Goal: Task Accomplishment & Management: Manage account settings

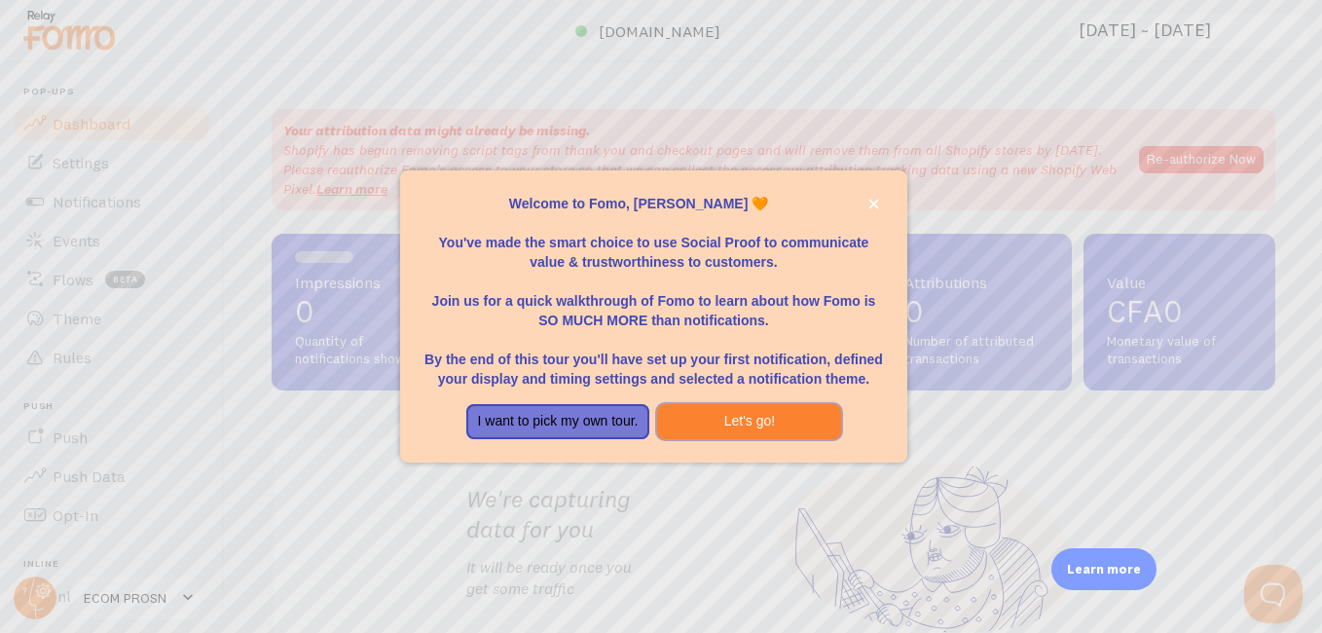
click at [740, 414] on button "Let's go!" at bounding box center [749, 421] width 184 height 35
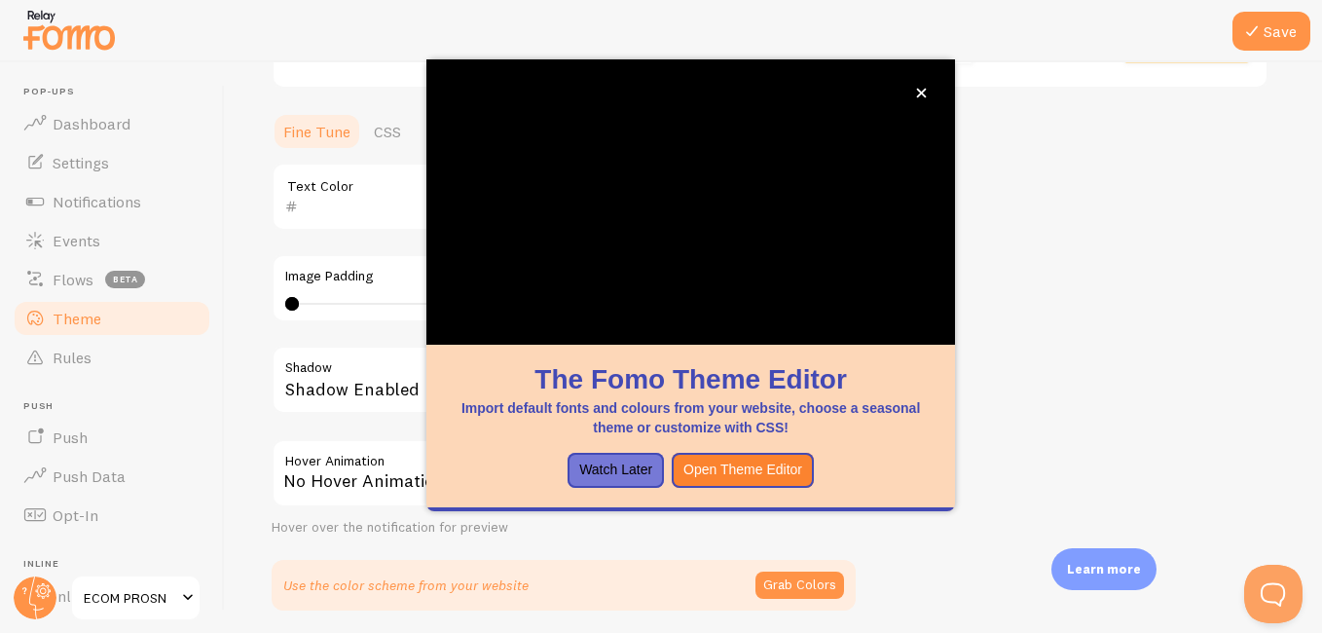
scroll to position [395, 0]
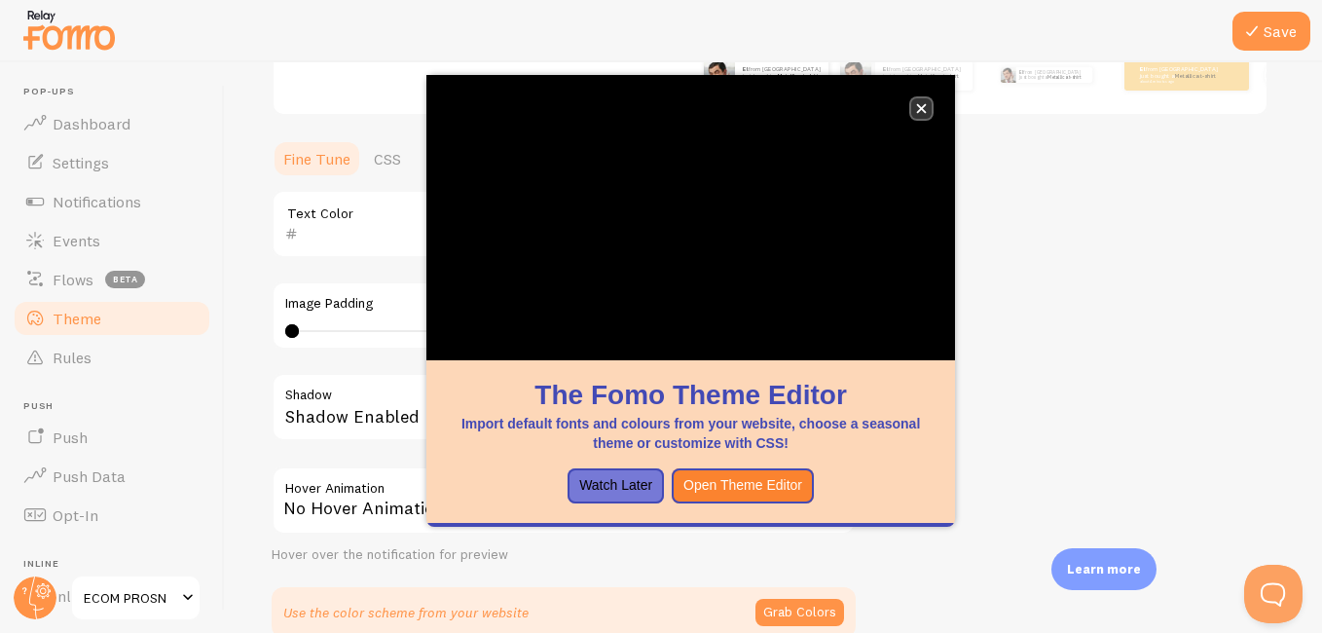
click at [921, 111] on icon "close," at bounding box center [921, 108] width 11 height 11
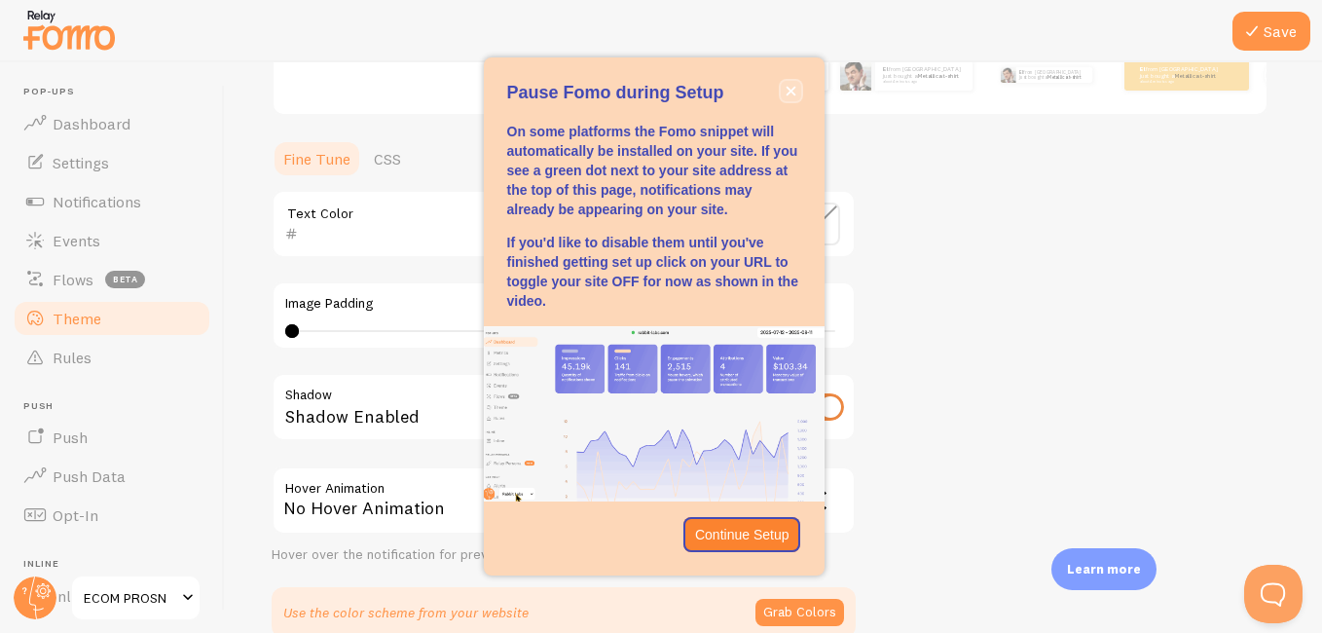
click at [789, 89] on icon "close," at bounding box center [791, 91] width 10 height 10
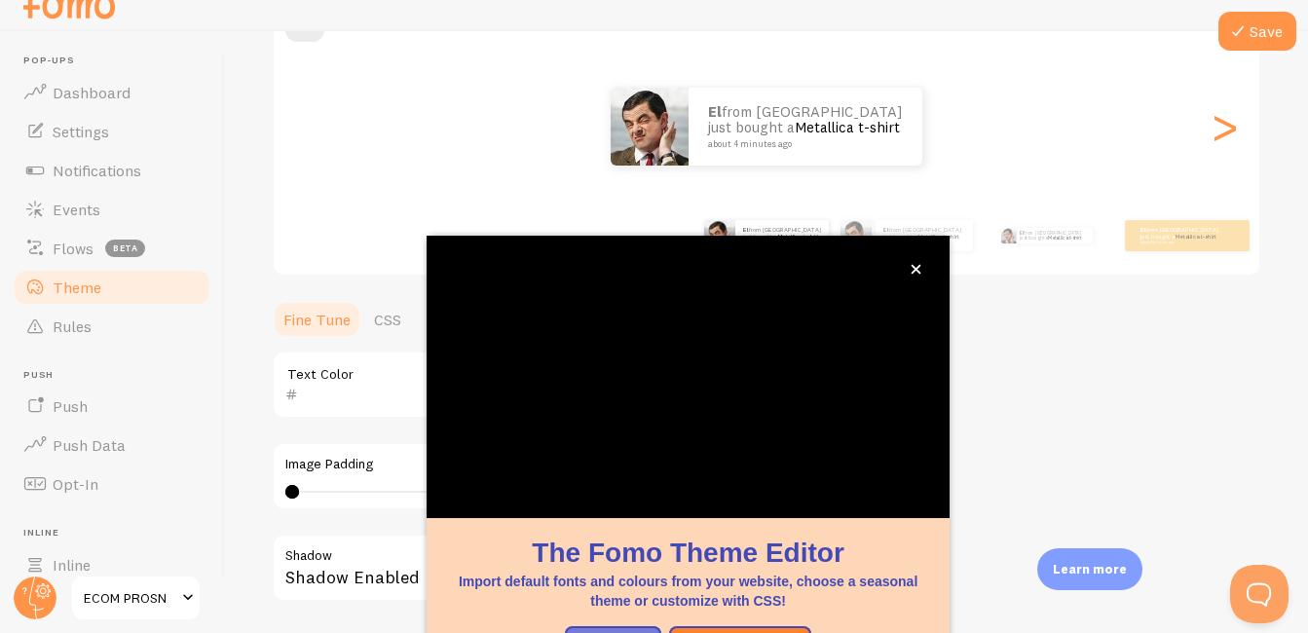
scroll to position [206, 0]
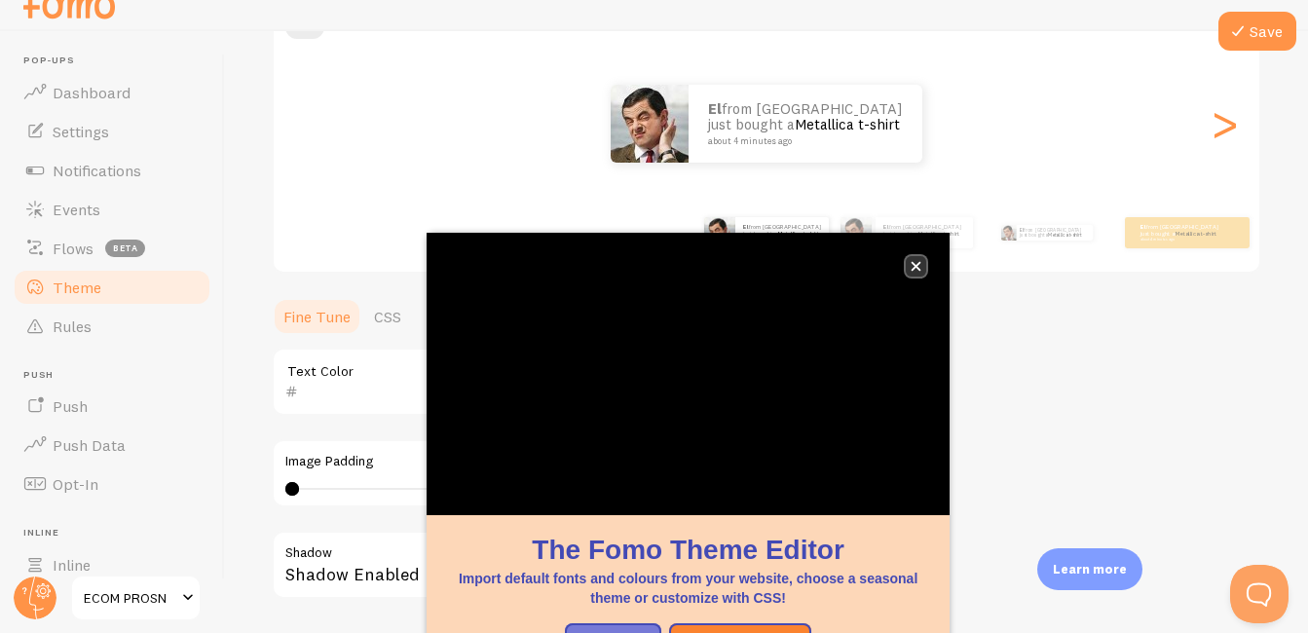
click at [919, 259] on button "close," at bounding box center [916, 266] width 20 height 20
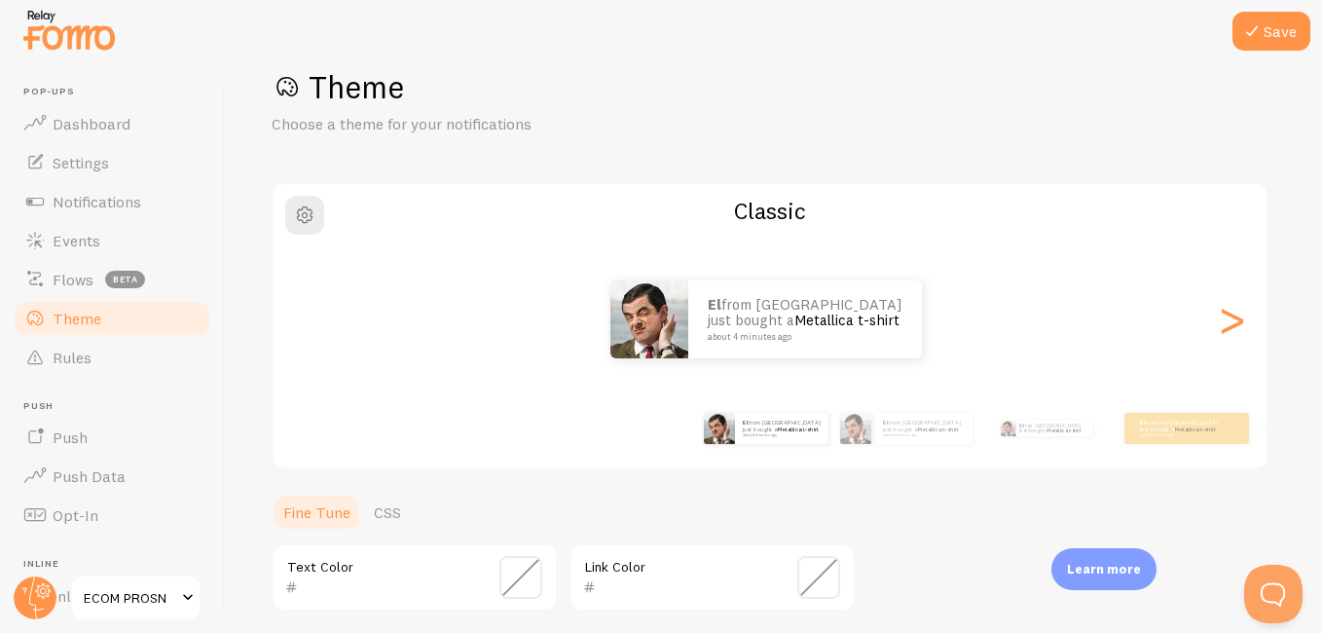
scroll to position [0, 0]
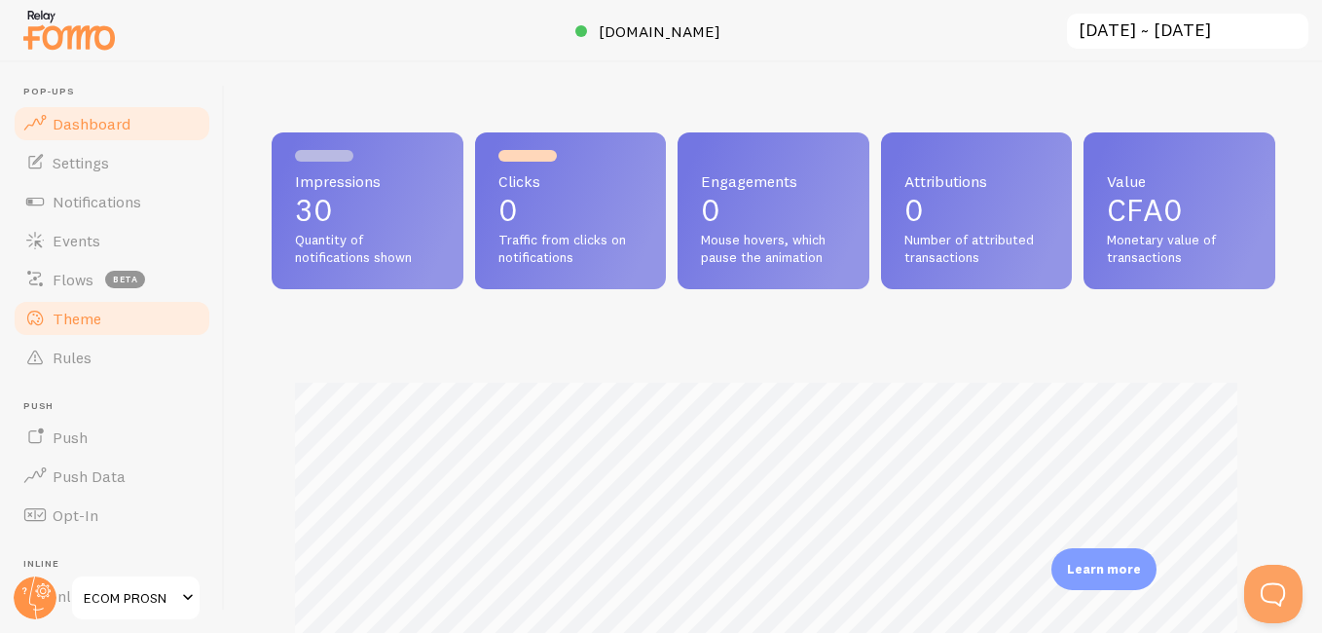
click at [80, 322] on span "Theme" at bounding box center [77, 318] width 49 height 19
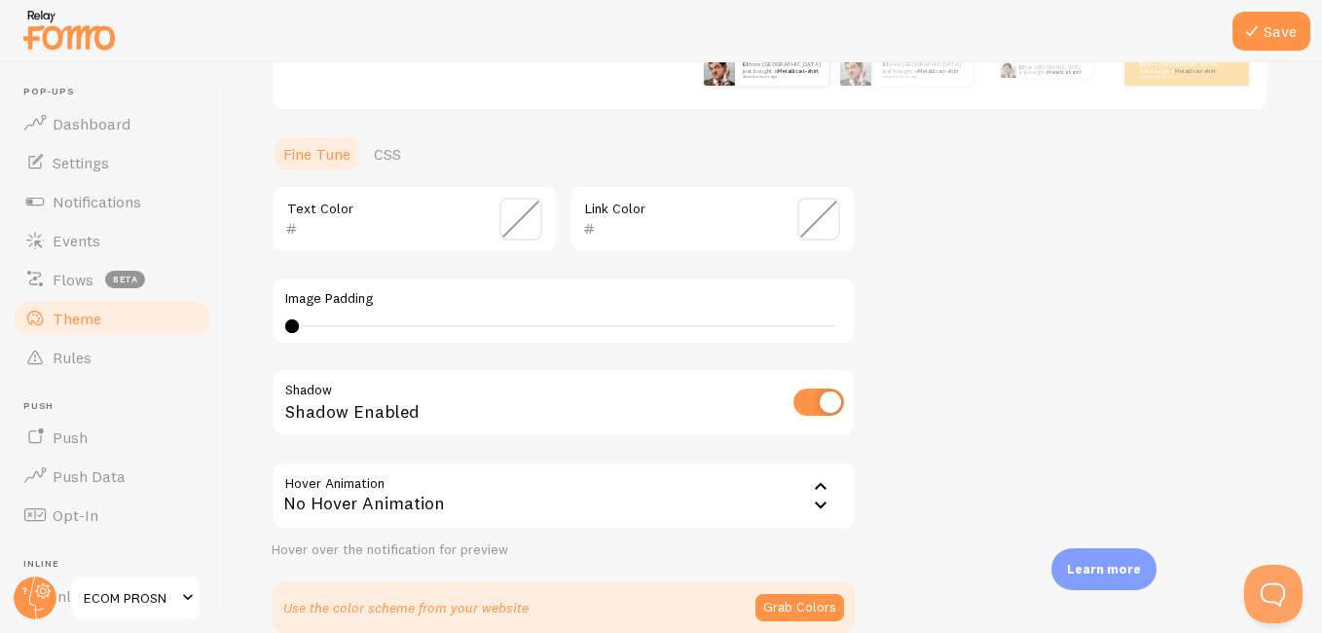
scroll to position [494, 0]
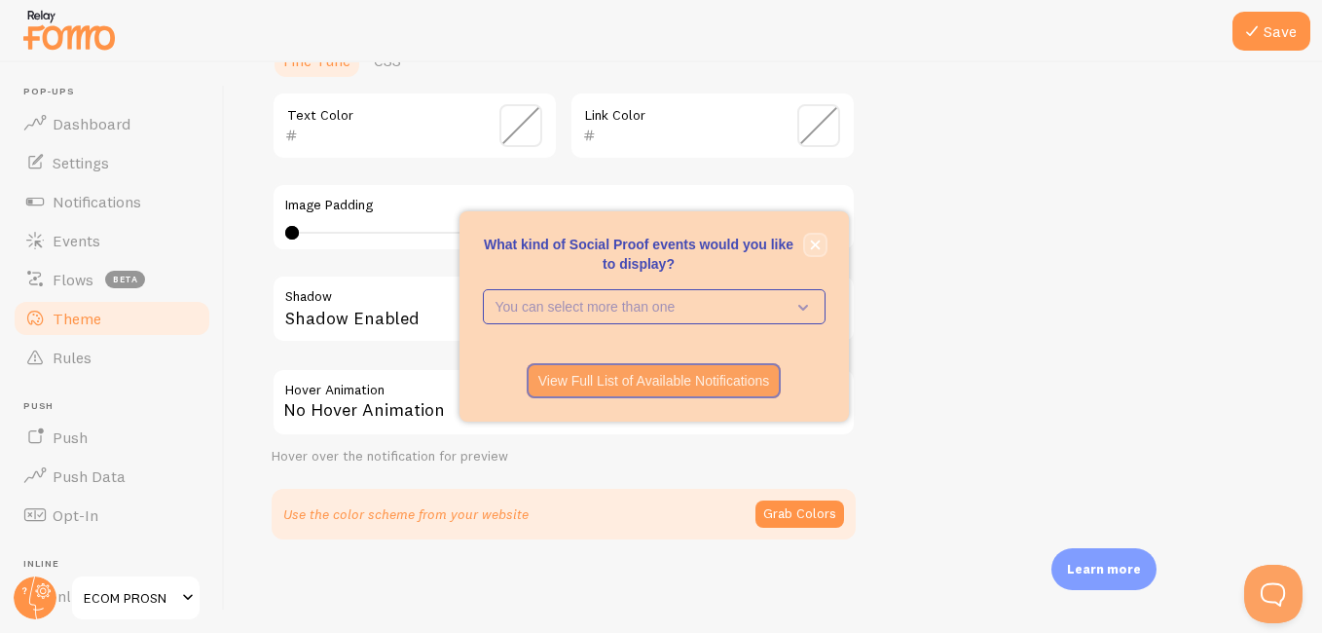
click at [808, 246] on button "close," at bounding box center [815, 245] width 20 height 20
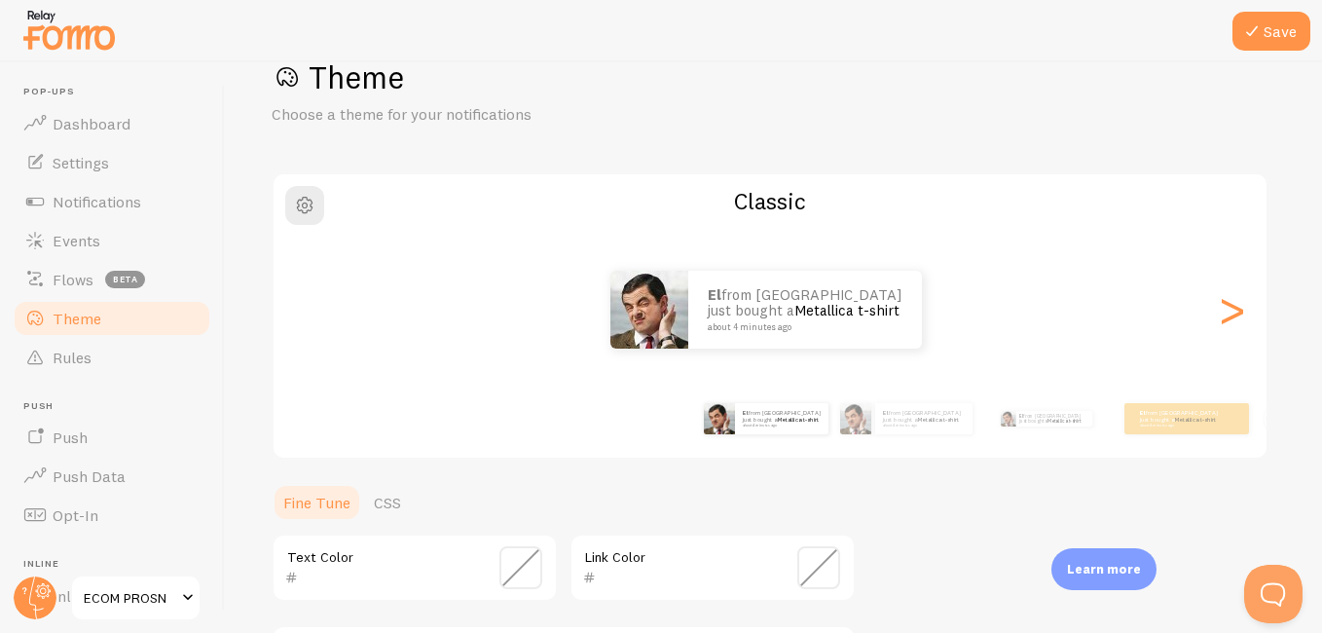
scroll to position [4, 0]
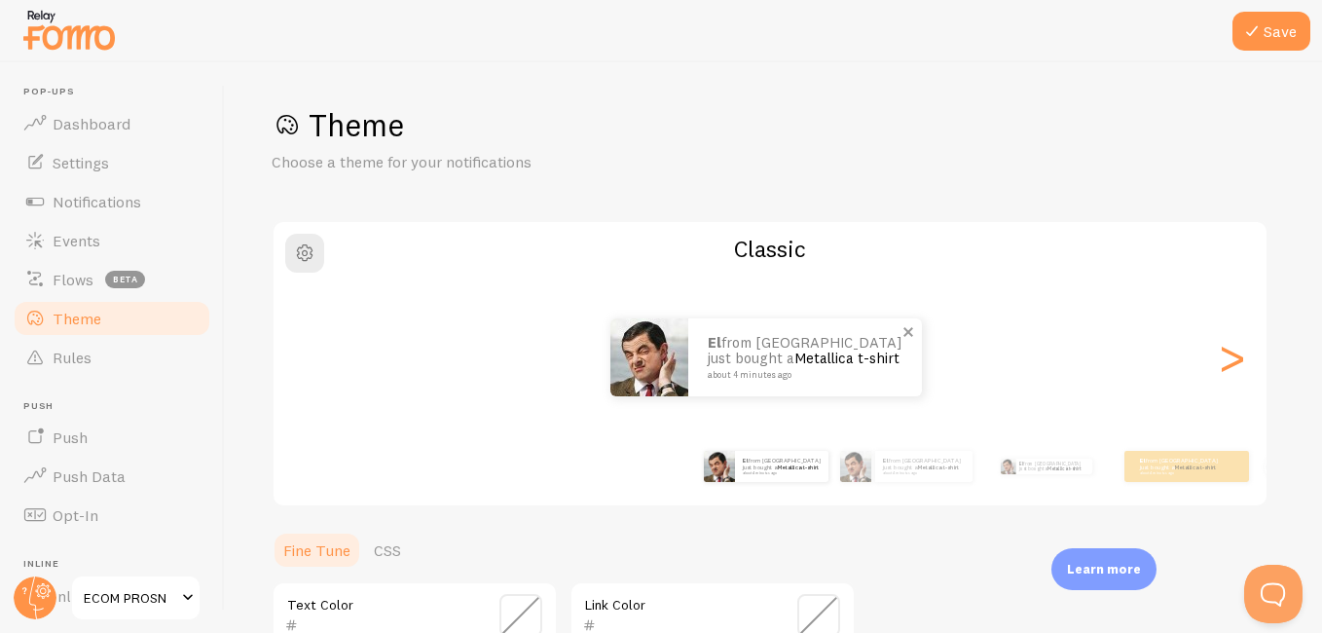
click at [795, 349] on link "Metallica t-shirt" at bounding box center [847, 358] width 105 height 19
click at [1220, 352] on div ">" at bounding box center [1231, 357] width 23 height 140
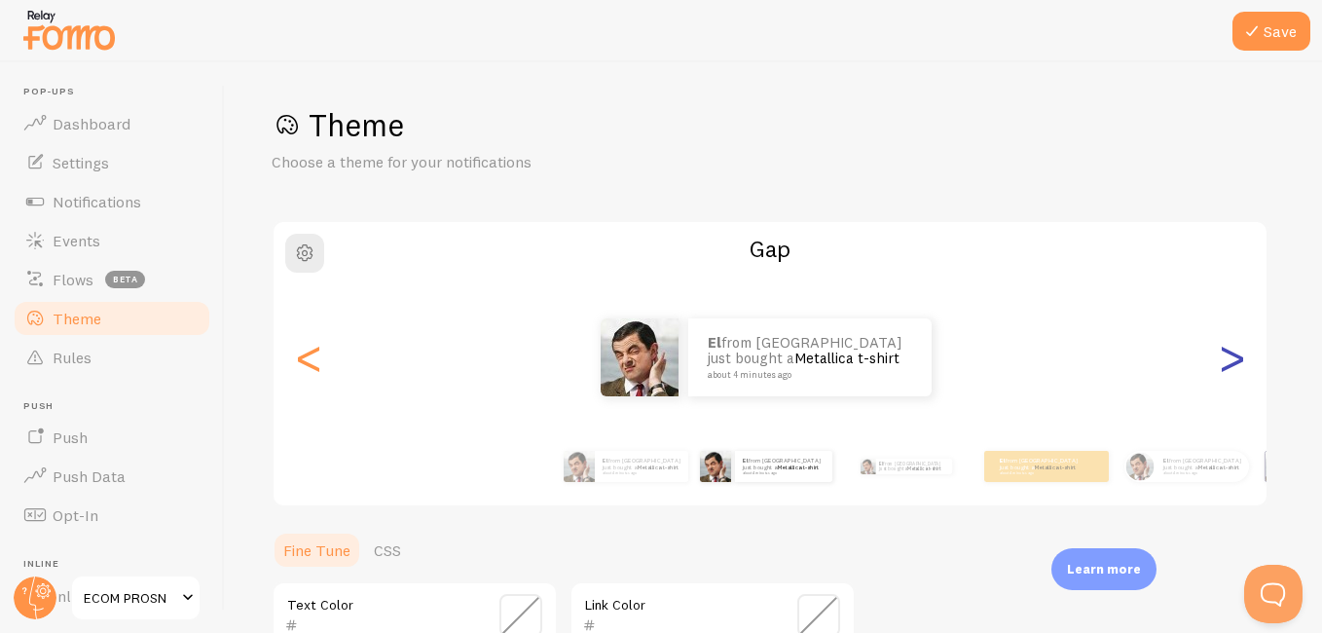
click at [1220, 352] on div ">" at bounding box center [1231, 357] width 23 height 140
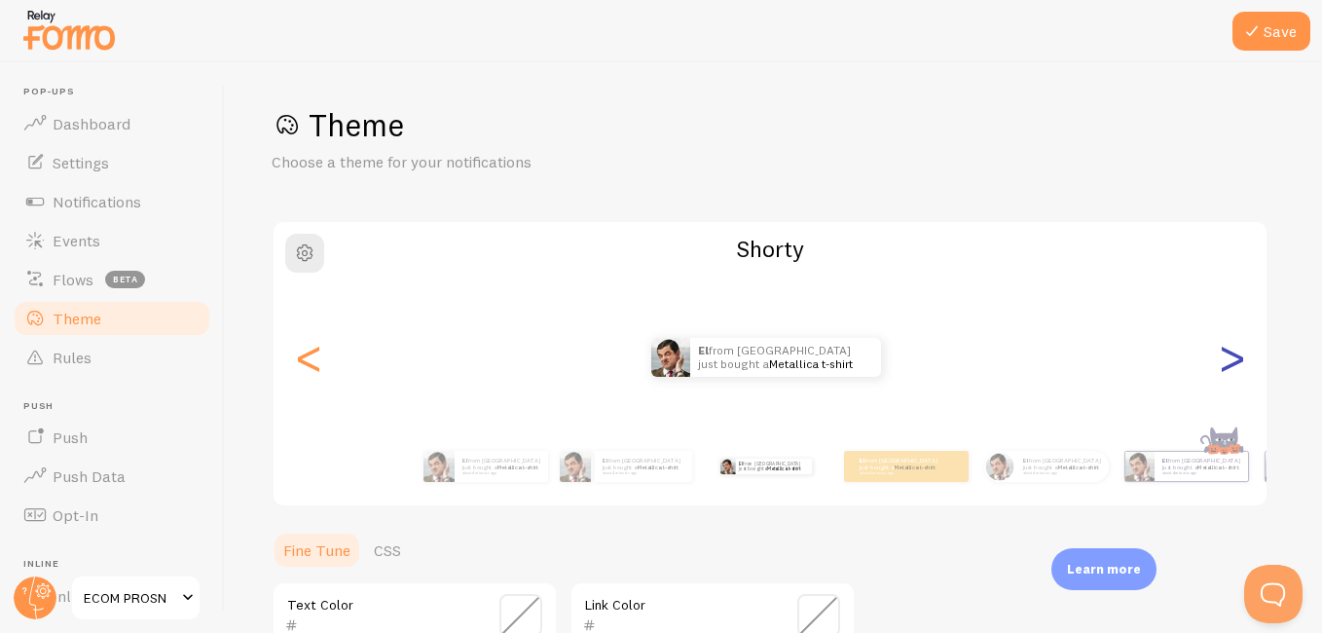
click at [1220, 352] on div ">" at bounding box center [1231, 357] width 23 height 140
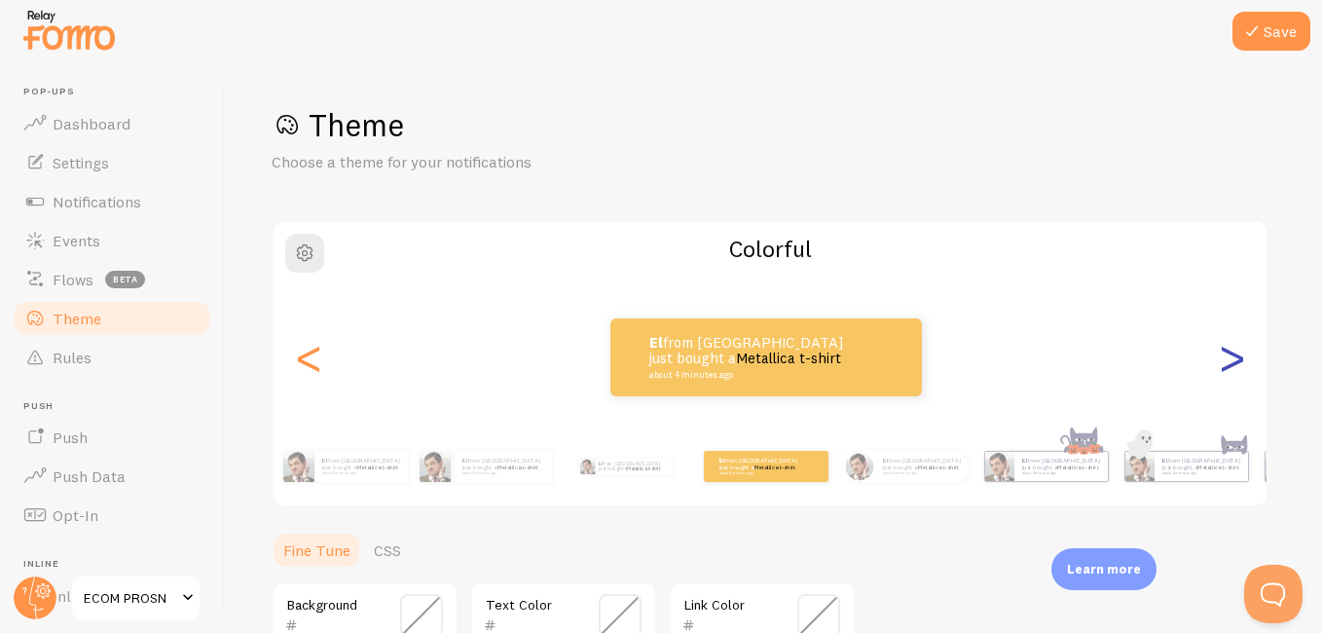
click at [1220, 352] on div ">" at bounding box center [1231, 357] width 23 height 140
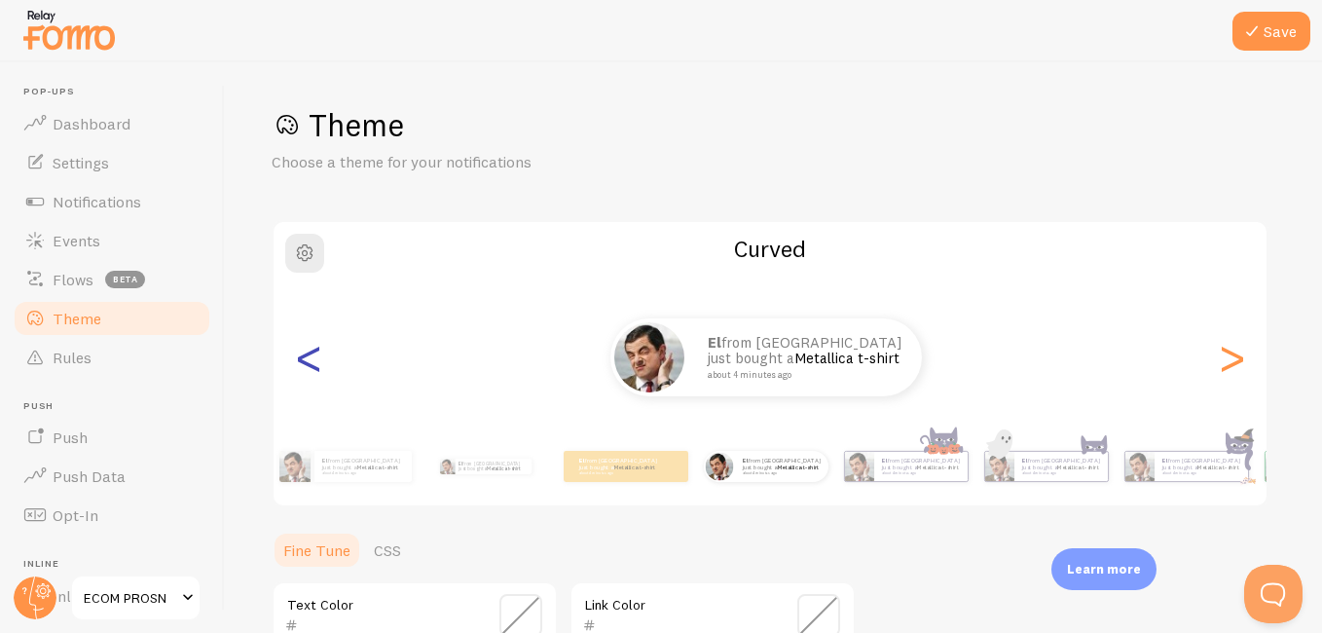
click at [298, 359] on div "<" at bounding box center [308, 357] width 23 height 140
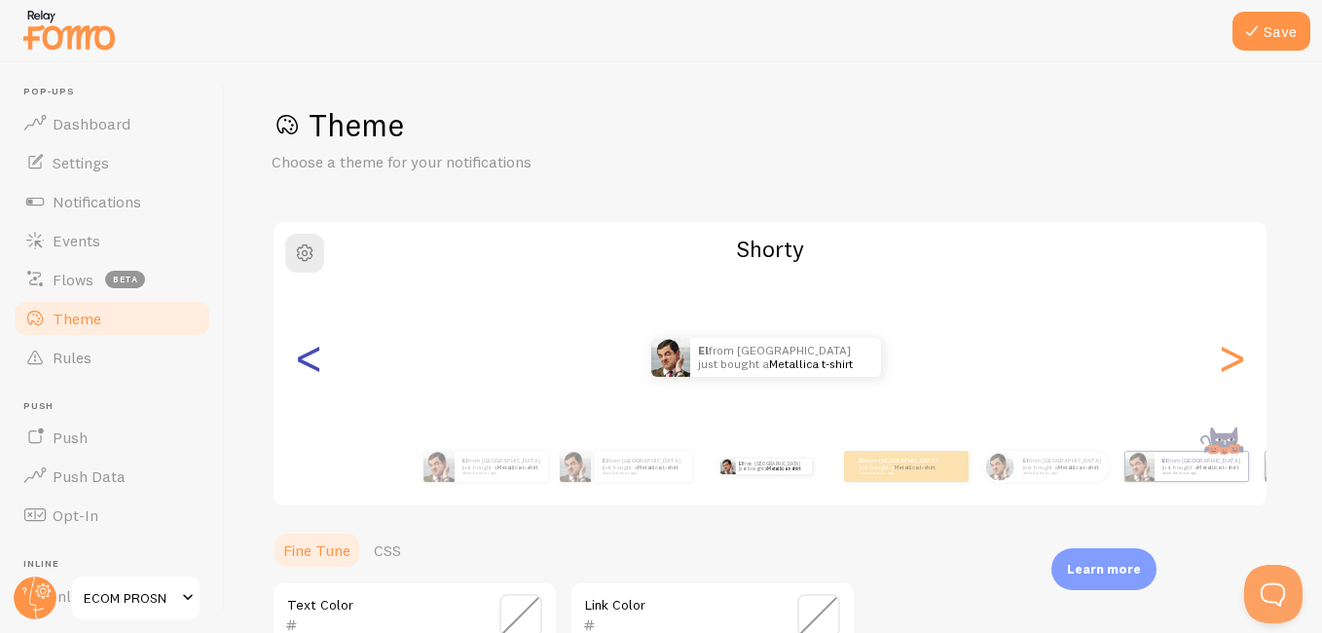
click at [298, 359] on div "<" at bounding box center [308, 357] width 23 height 140
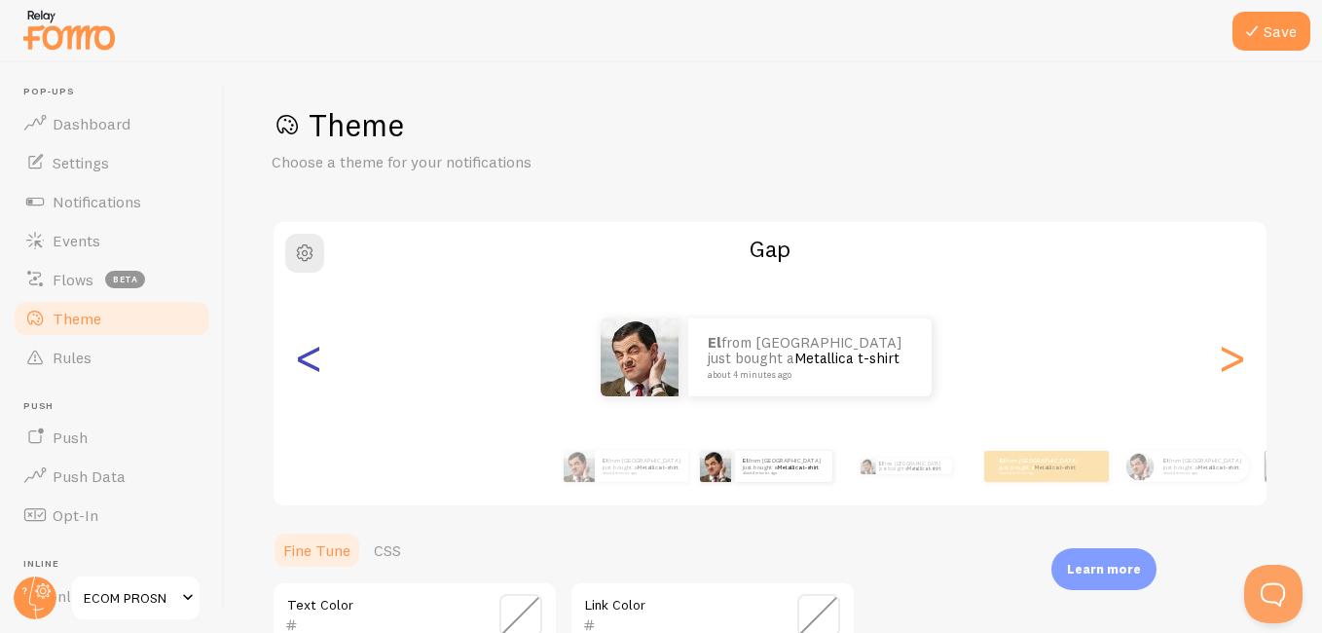
click at [298, 359] on div "<" at bounding box center [308, 357] width 23 height 140
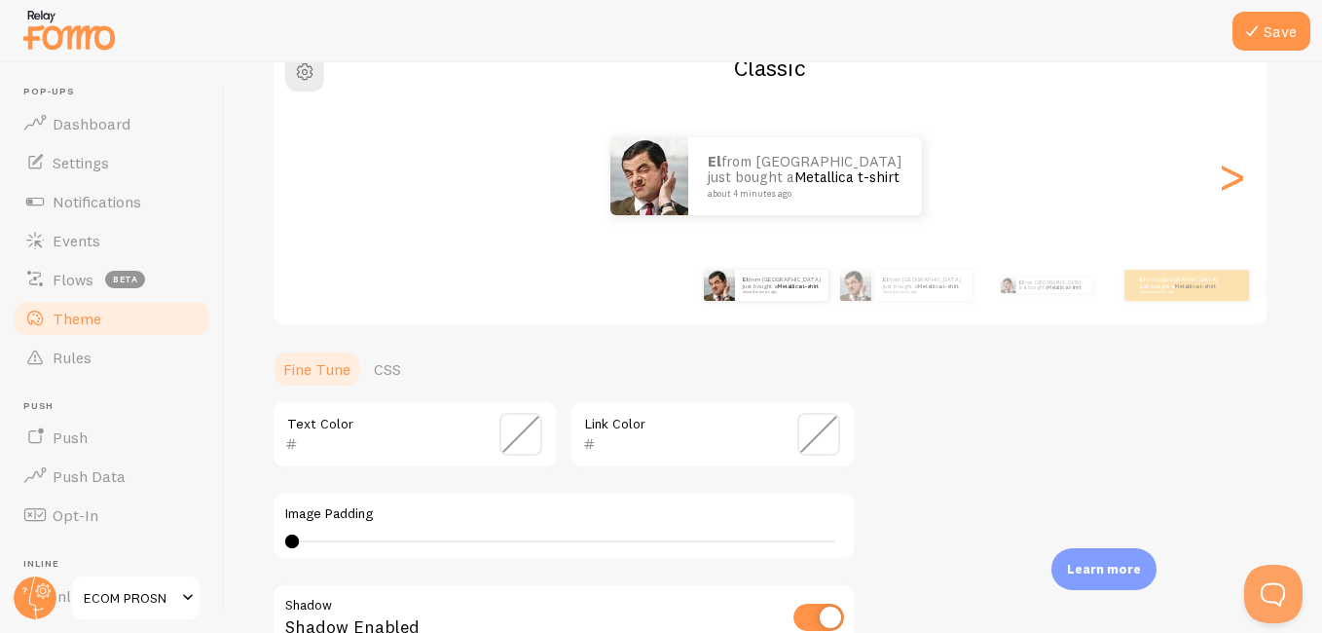
scroll to position [0, 0]
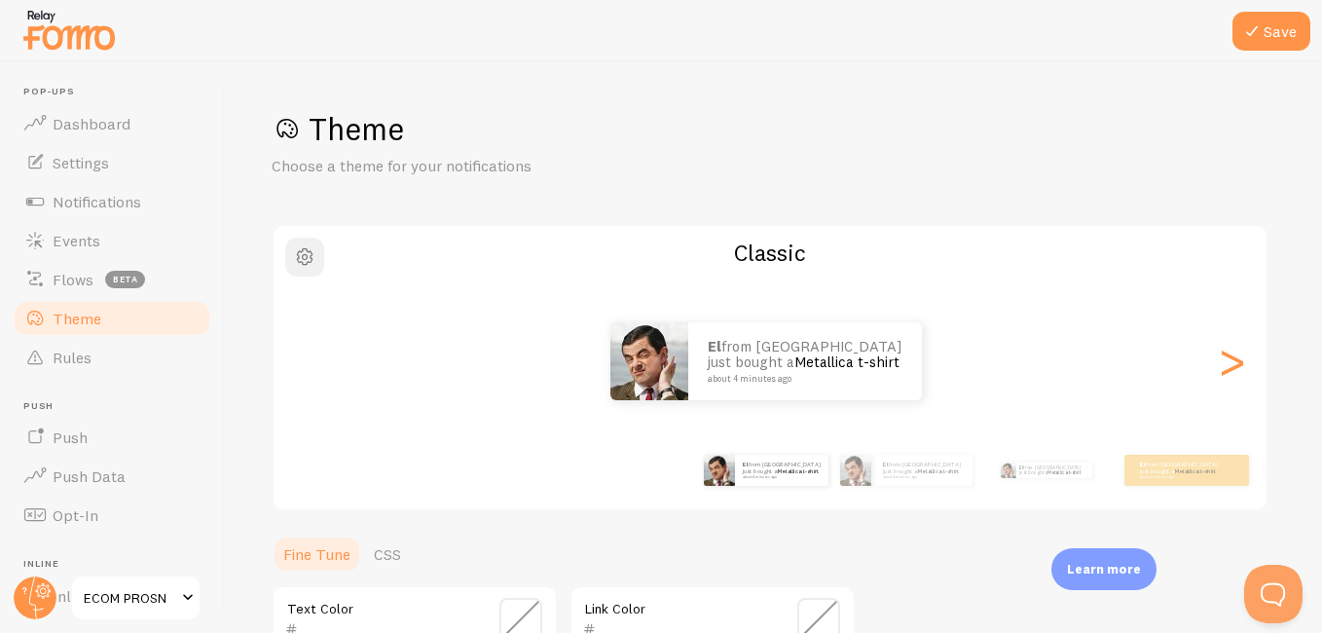
click at [306, 257] on span "button" at bounding box center [304, 256] width 23 height 23
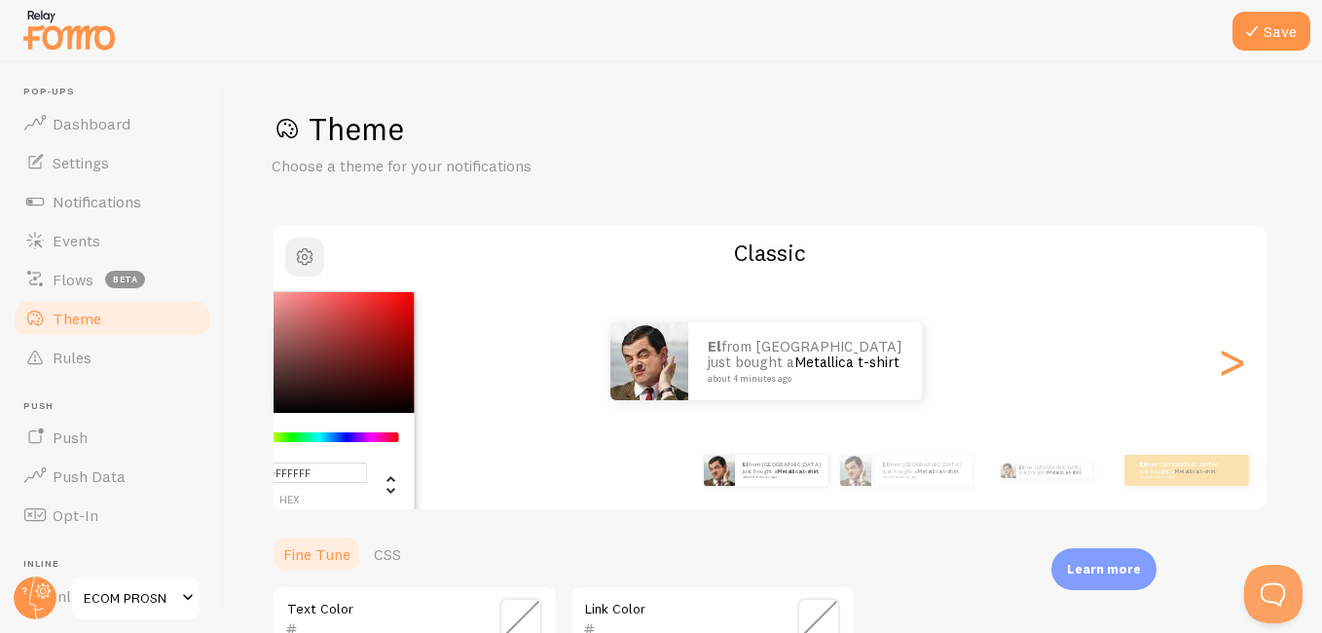
click at [305, 257] on span "button" at bounding box center [304, 256] width 23 height 23
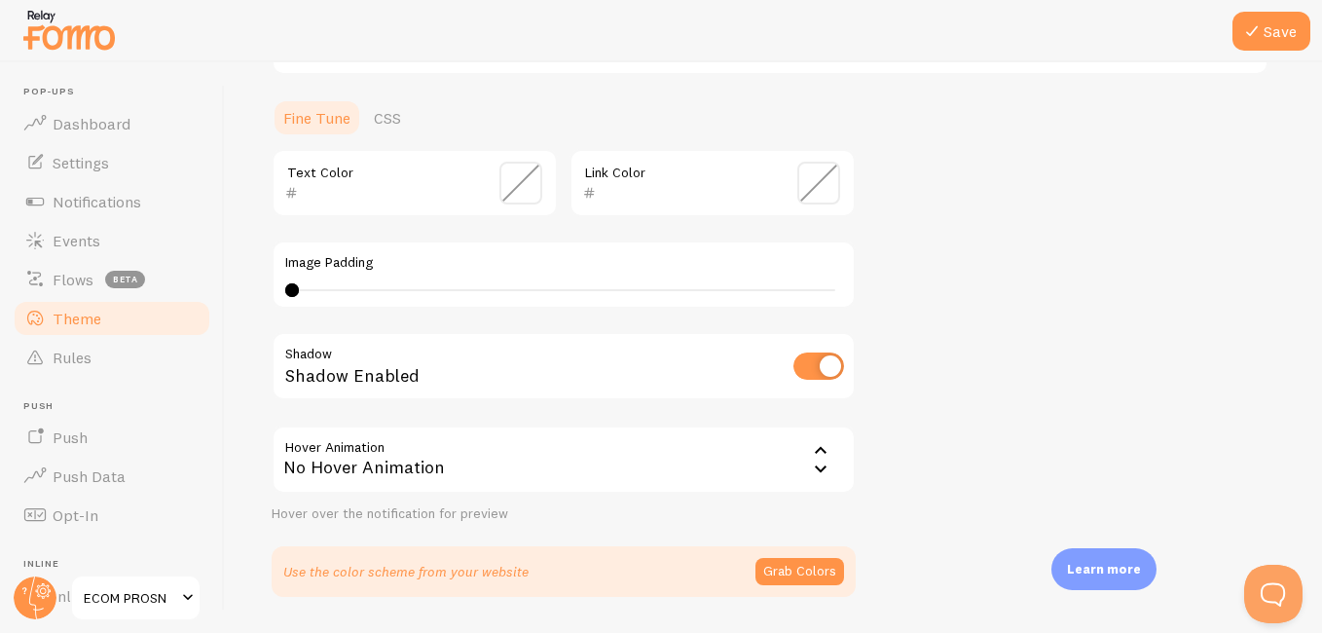
scroll to position [494, 0]
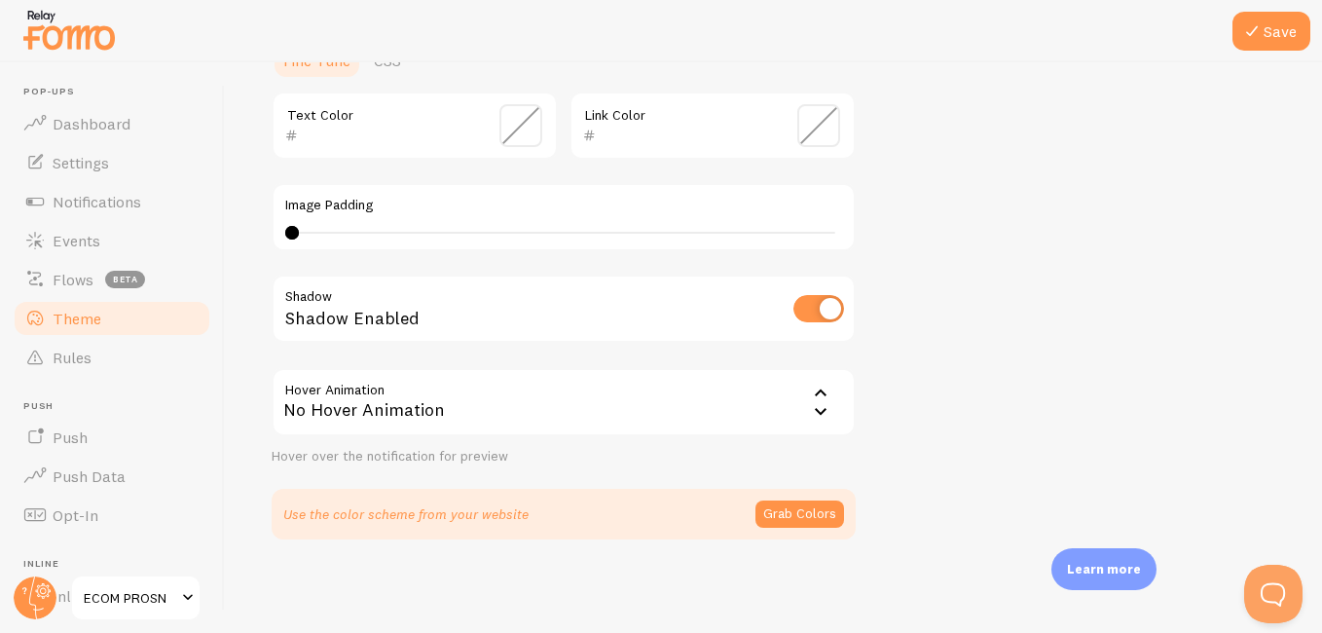
click at [824, 308] on input "checkbox" at bounding box center [819, 308] width 51 height 27
click at [818, 317] on input "checkbox" at bounding box center [819, 308] width 51 height 27
checkbox input "true"
click at [818, 386] on icon at bounding box center [820, 393] width 23 height 23
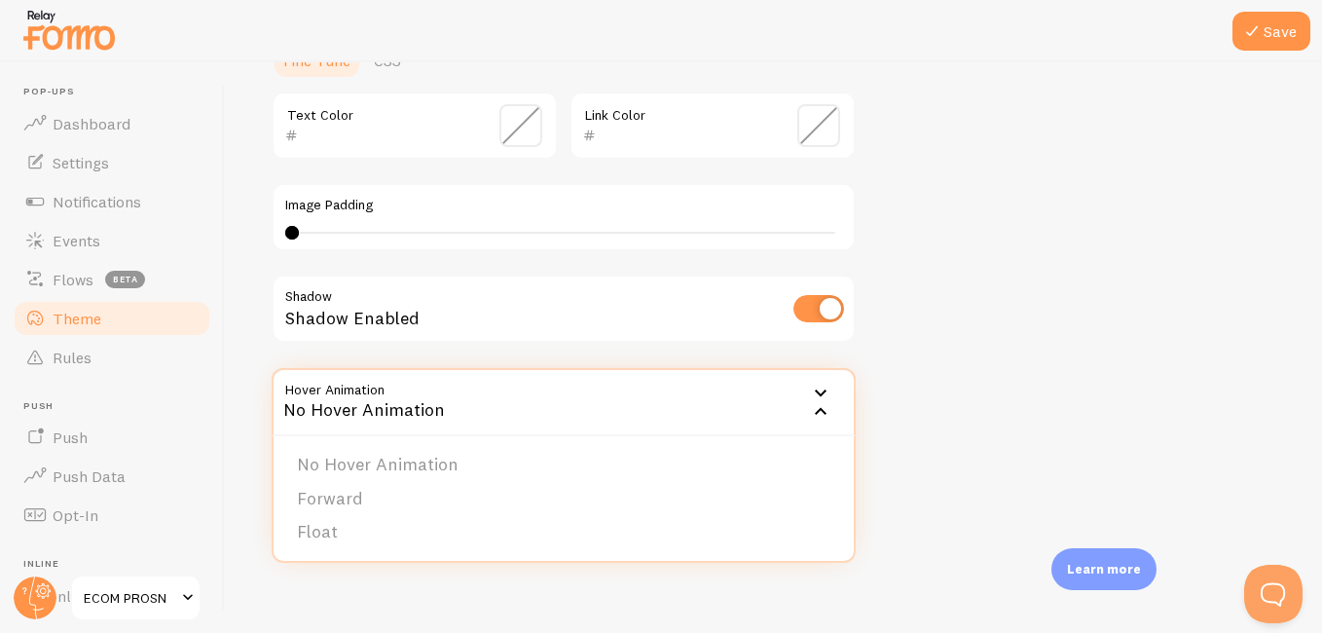
click at [920, 378] on div "Theme Choose a theme for your notifications Classic El from Senegal just bought…" at bounding box center [774, 77] width 1004 height 924
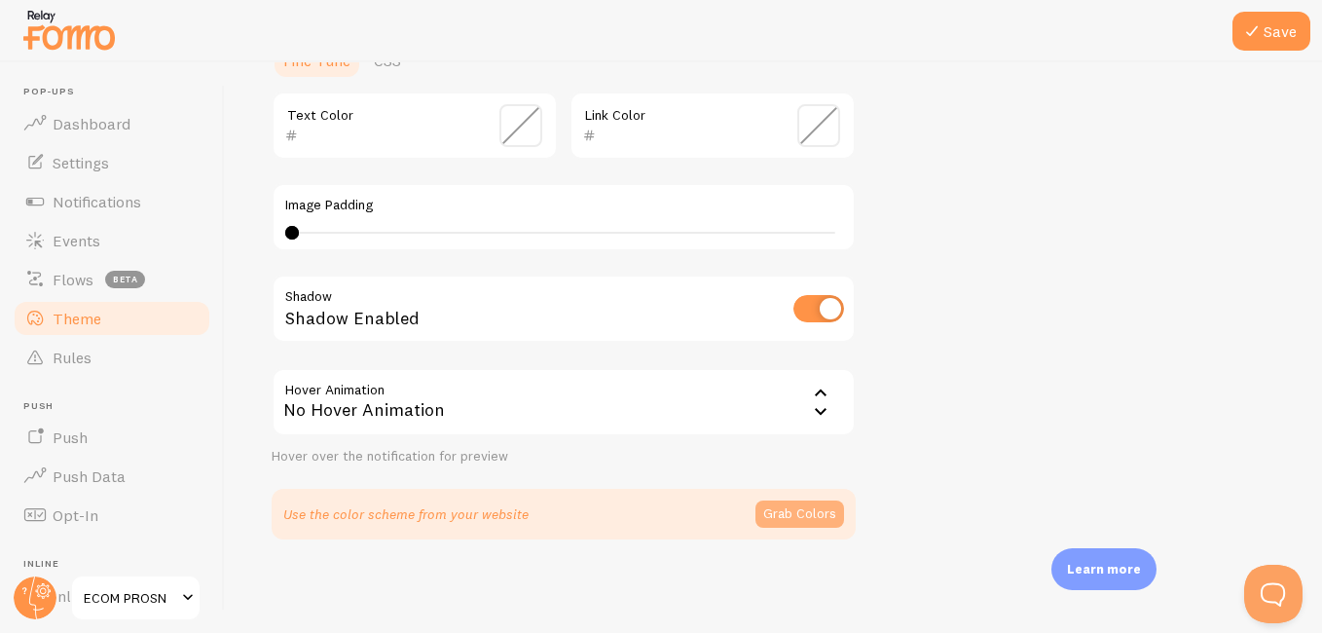
click at [796, 520] on button "Grab Colors" at bounding box center [800, 513] width 89 height 27
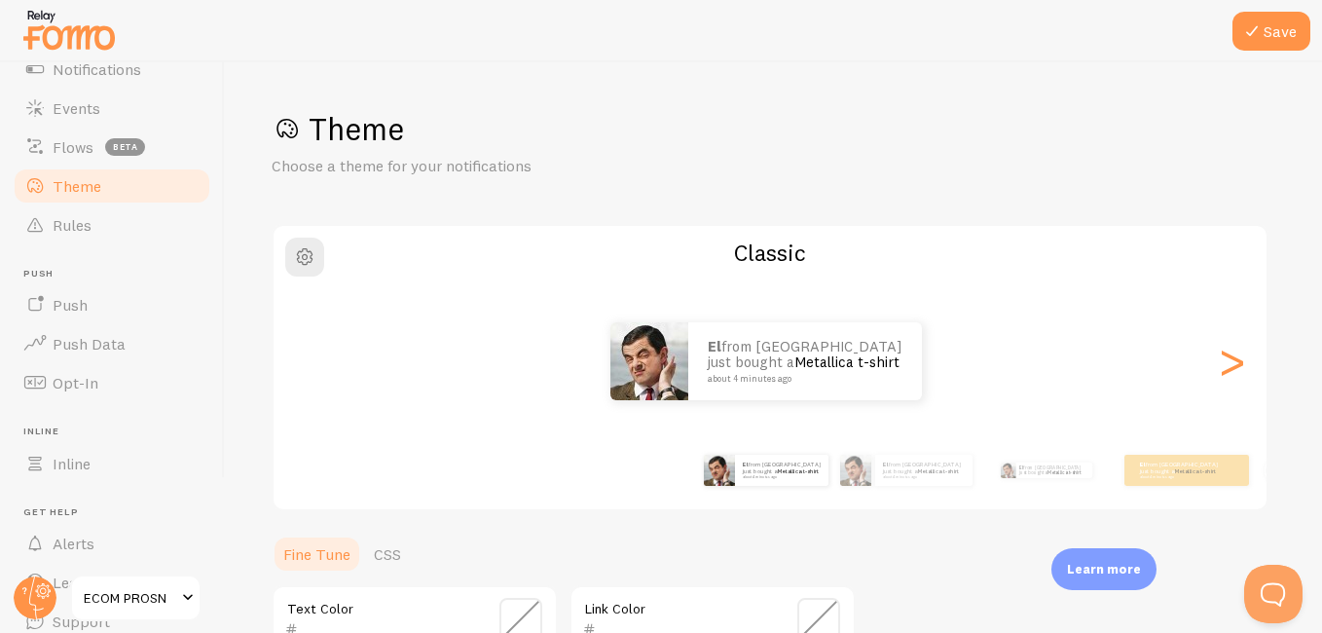
scroll to position [0, 0]
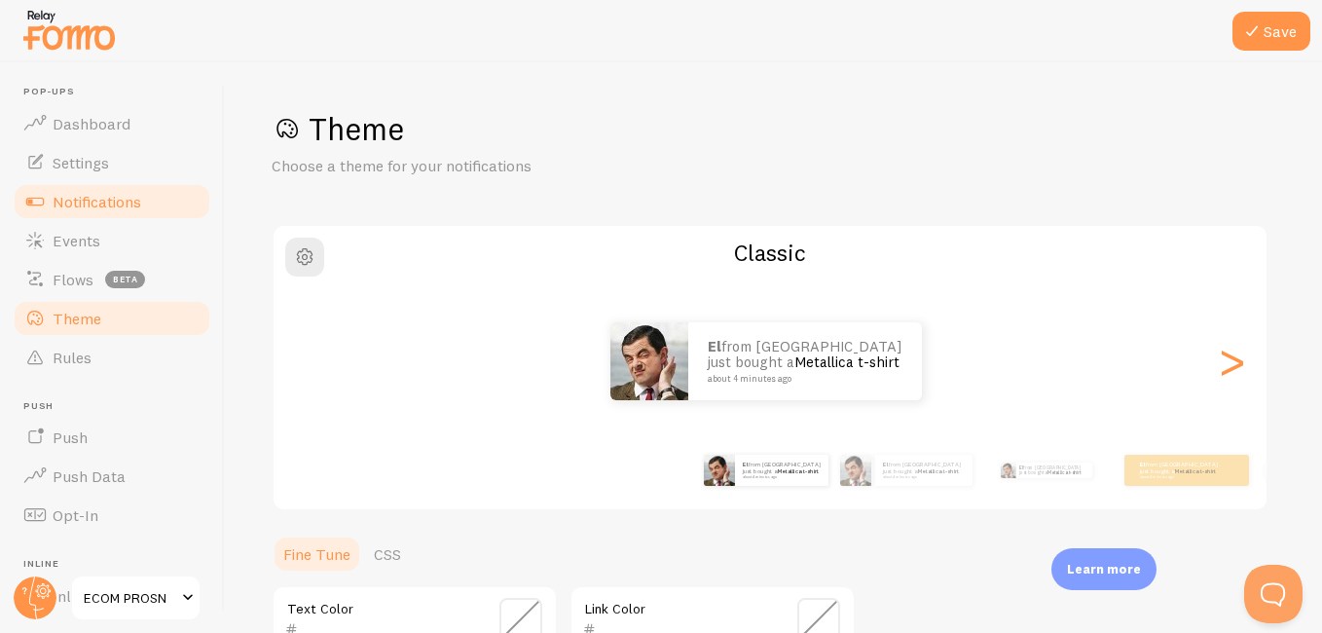
click at [148, 207] on link "Notifications" at bounding box center [112, 201] width 201 height 39
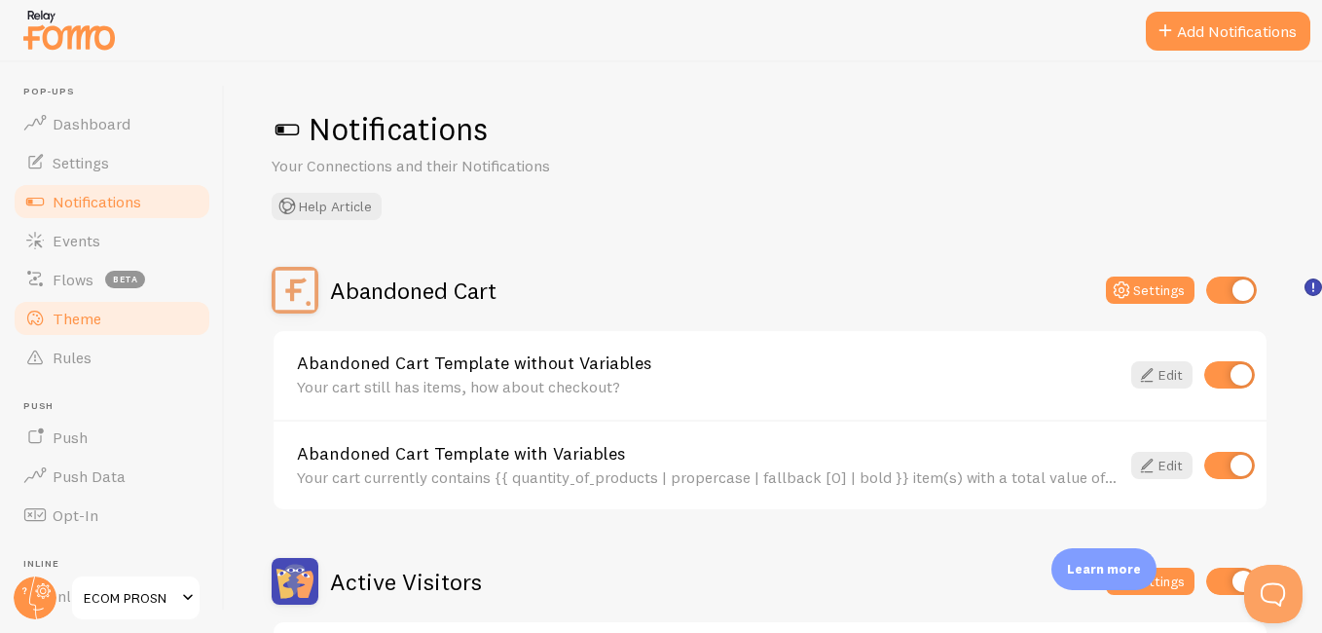
click at [146, 305] on link "Theme" at bounding box center [112, 318] width 201 height 39
